Goal: Find specific page/section: Find specific page/section

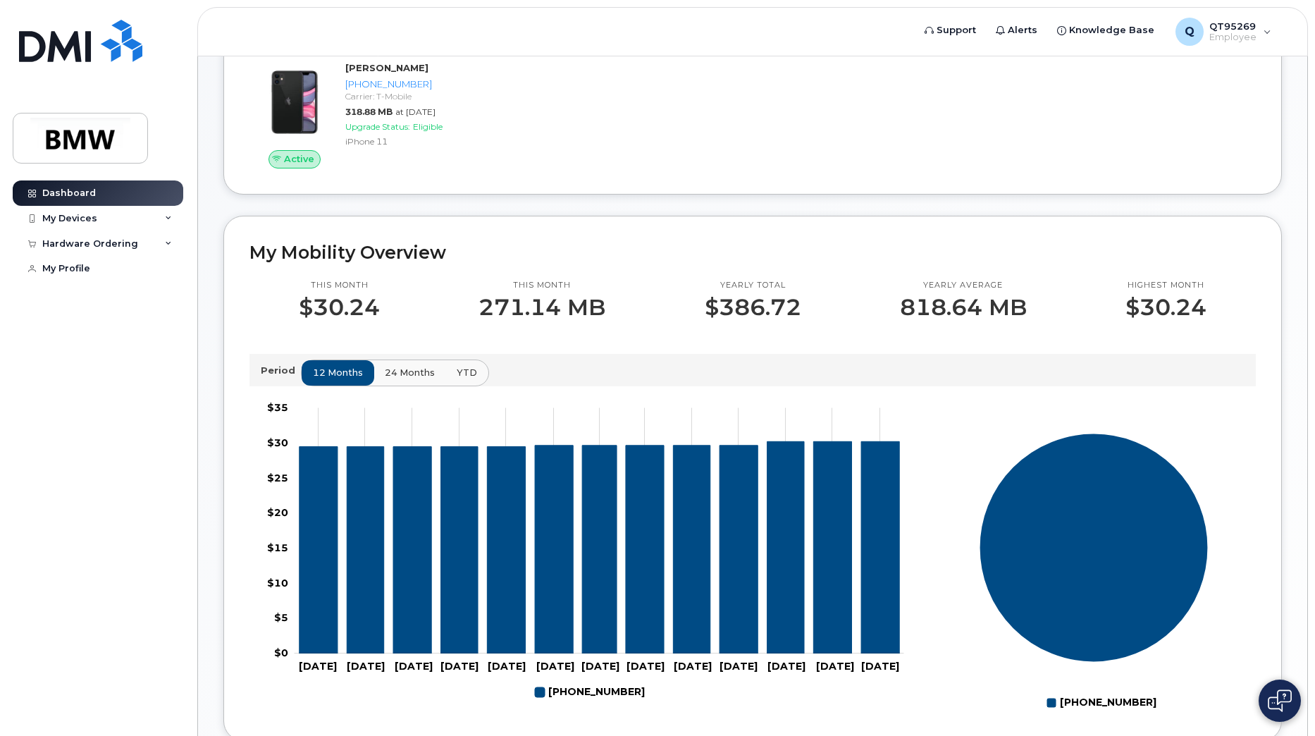
scroll to position [211, 0]
click at [60, 216] on div "My Devices" at bounding box center [69, 218] width 55 height 11
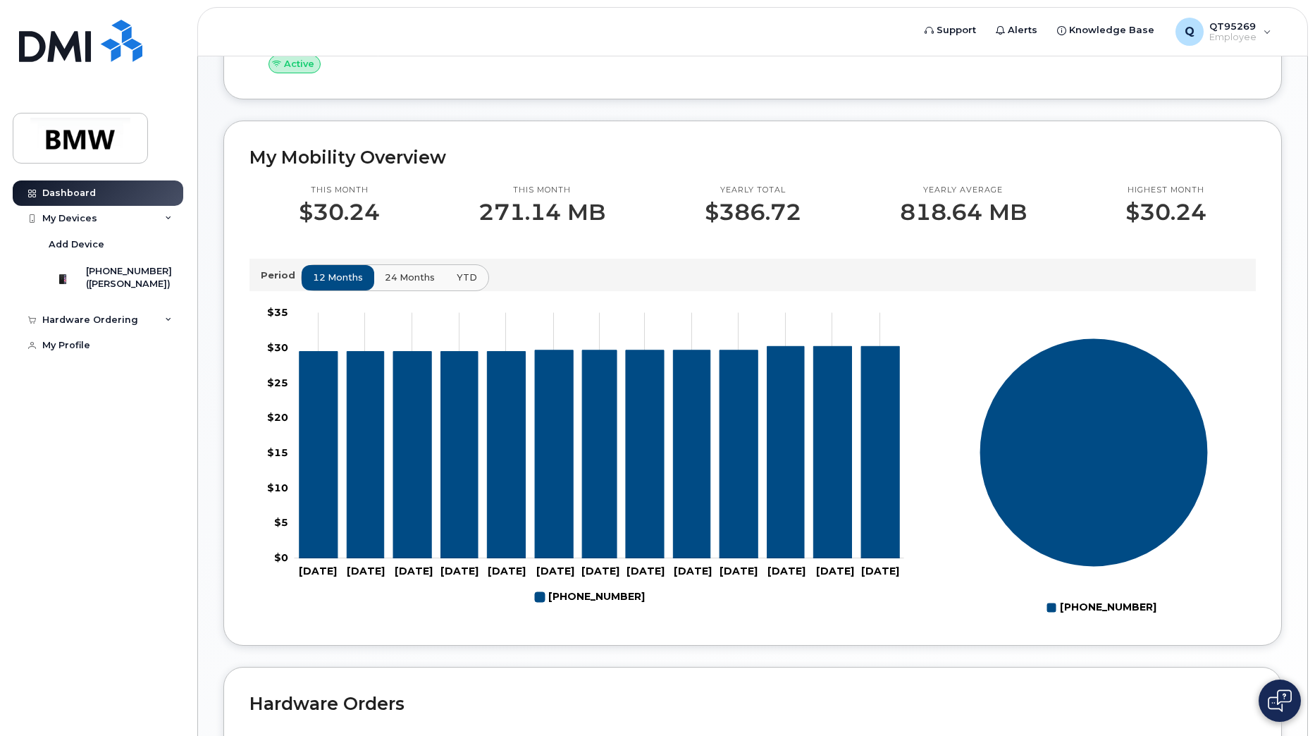
scroll to position [0, 0]
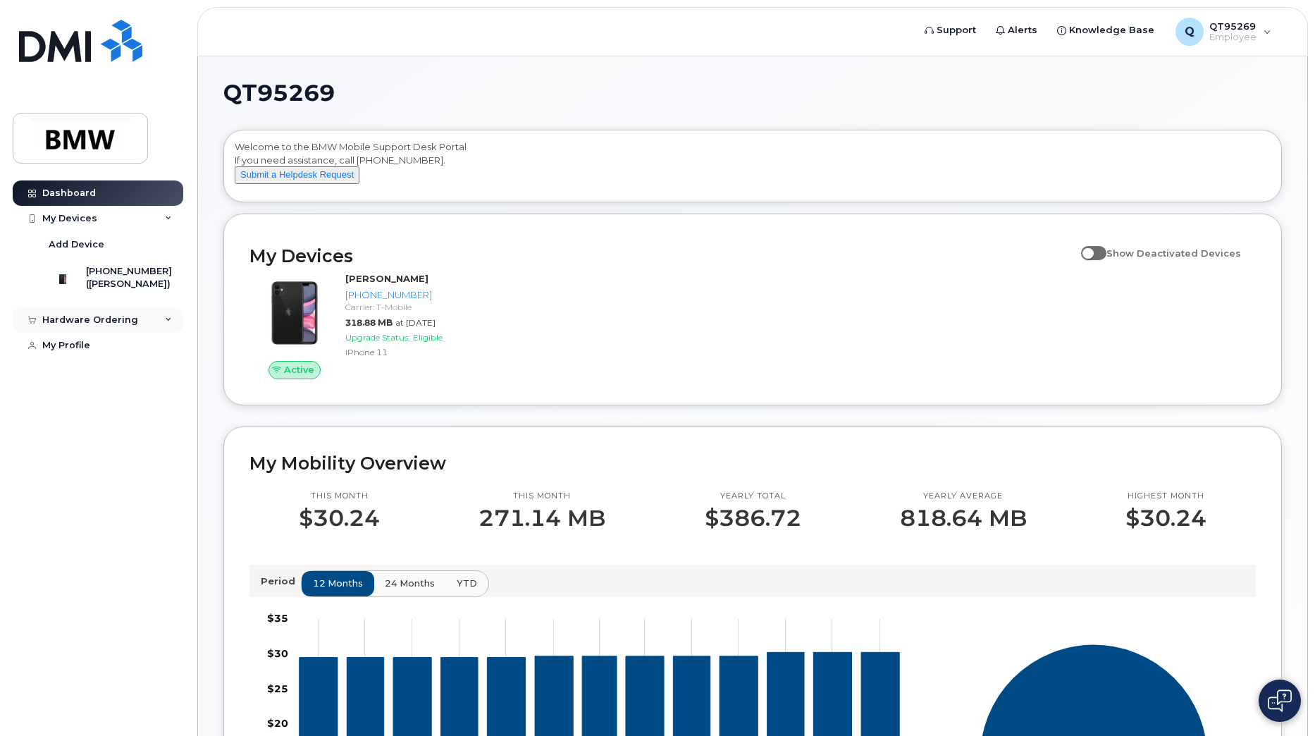
click at [142, 328] on div "Hardware Ordering" at bounding box center [98, 319] width 171 height 25
click at [108, 186] on link "Dashboard" at bounding box center [98, 192] width 171 height 25
